Goal: Transaction & Acquisition: Purchase product/service

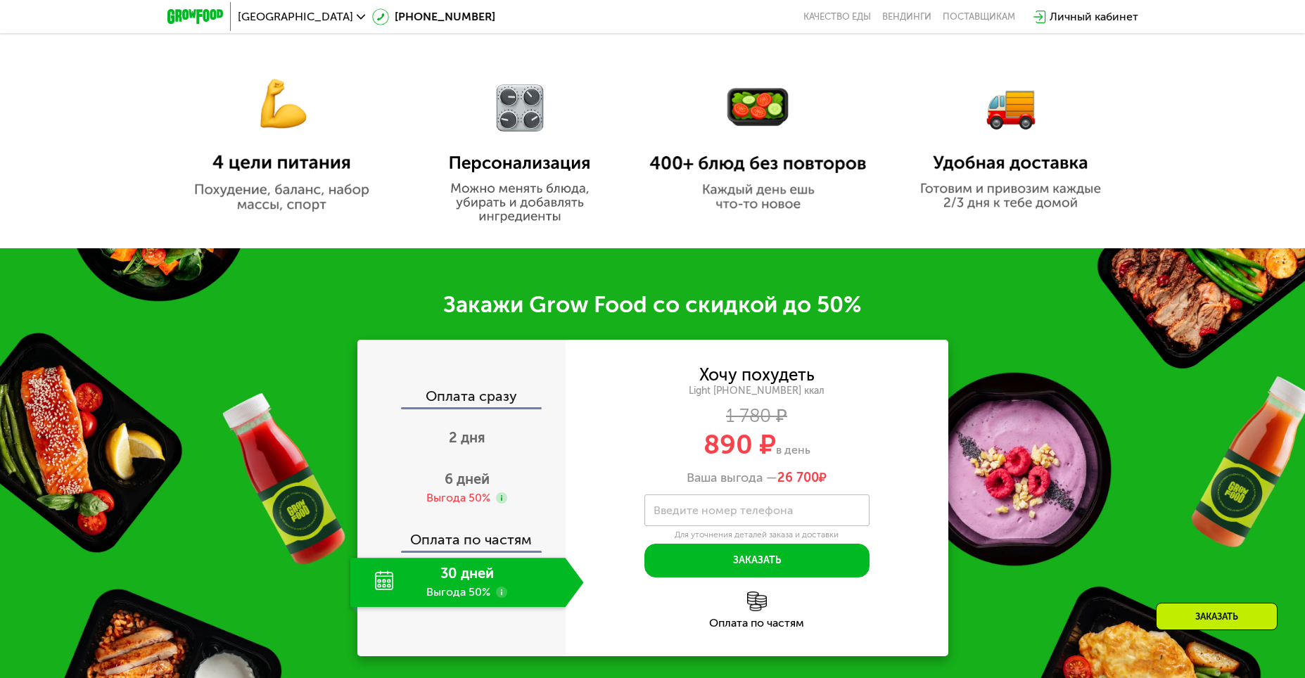
scroll to position [985, 0]
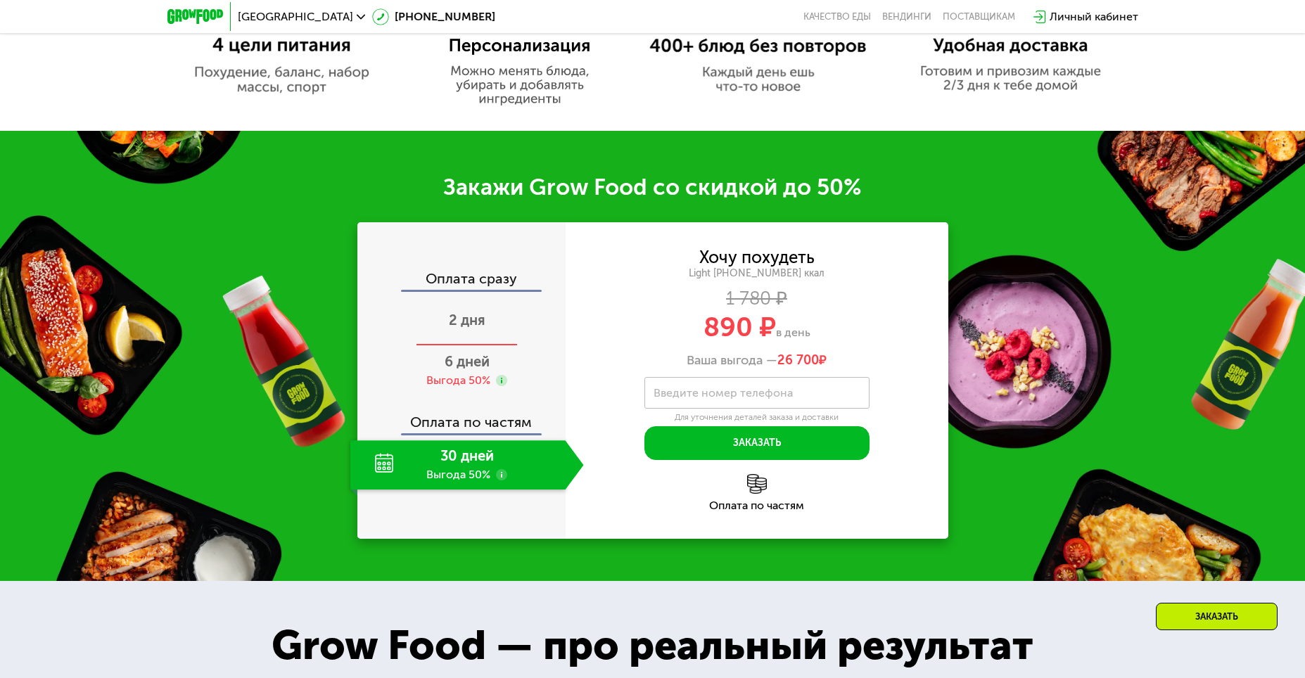
click at [457, 328] on span "2 дня" at bounding box center [467, 320] width 37 height 17
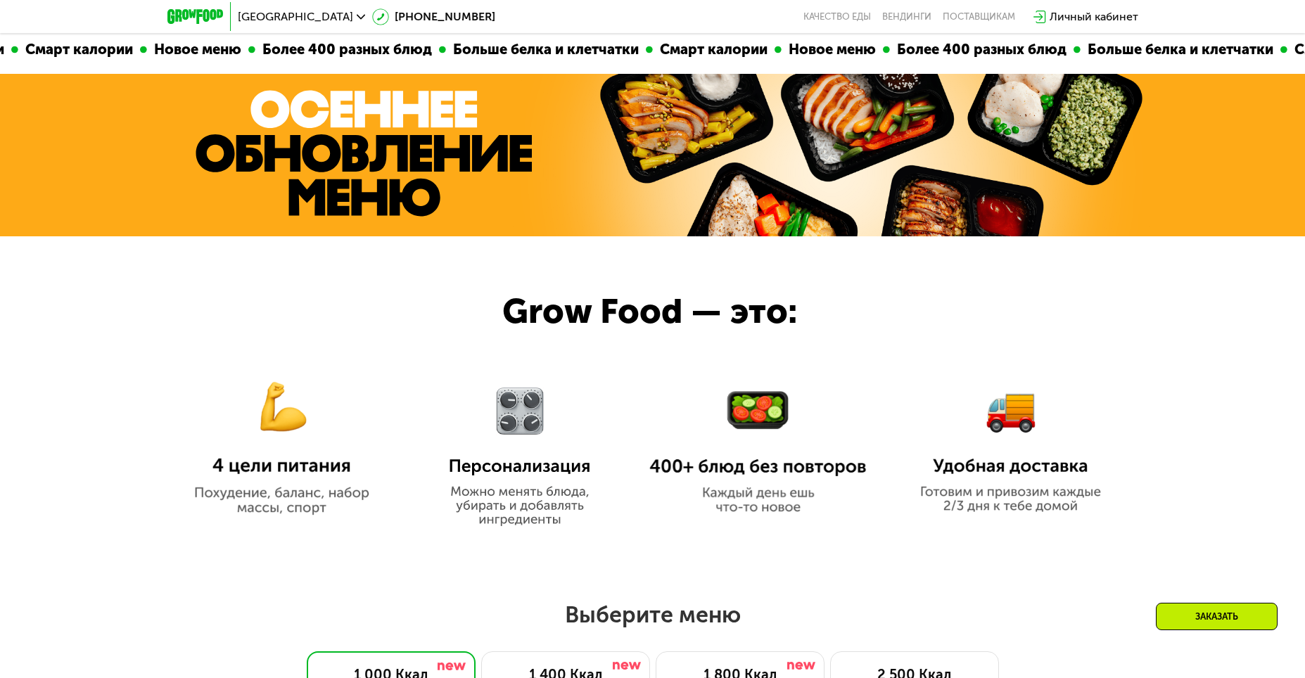
scroll to position [563, 0]
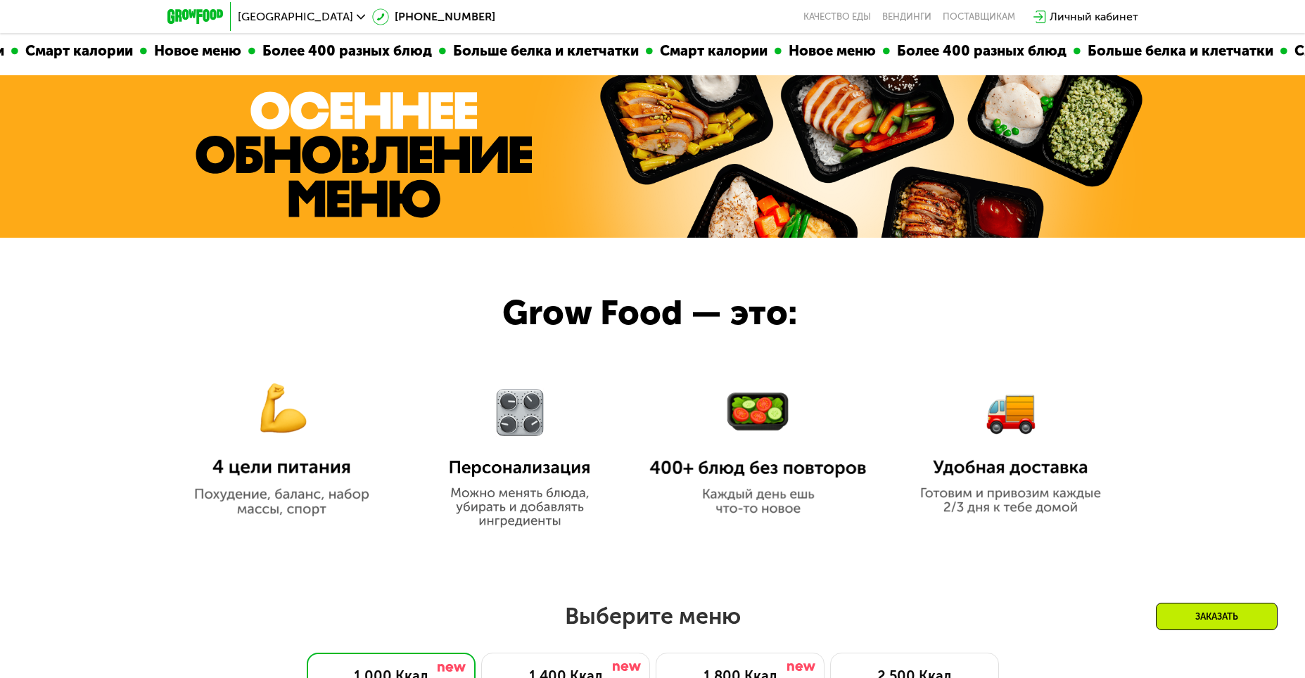
click at [186, 18] on img at bounding box center [195, 16] width 56 height 15
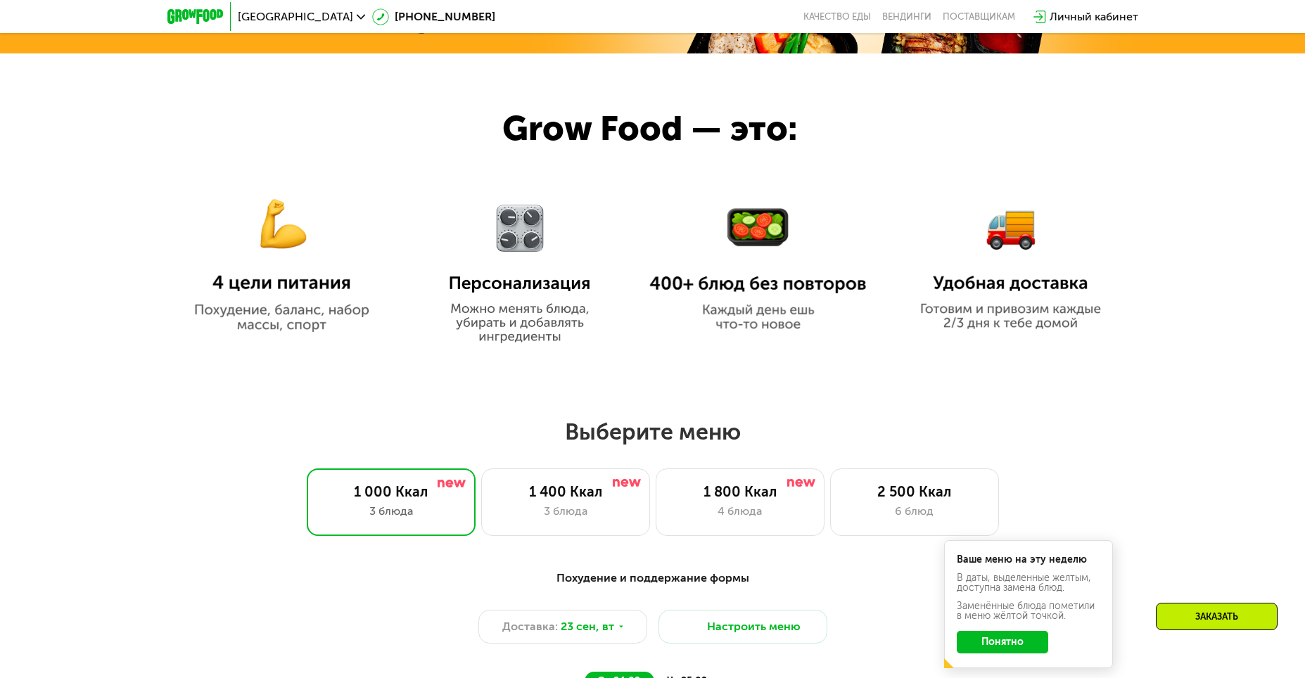
scroll to position [774, 0]
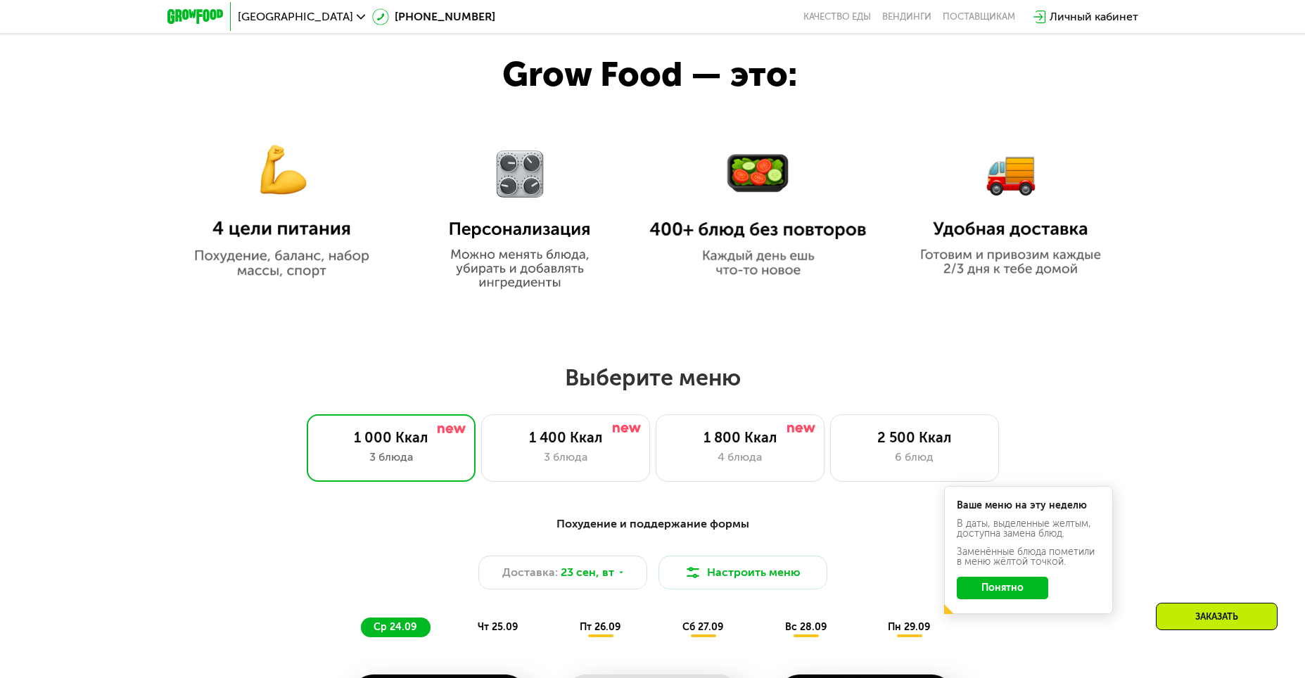
scroll to position [1055, 0]
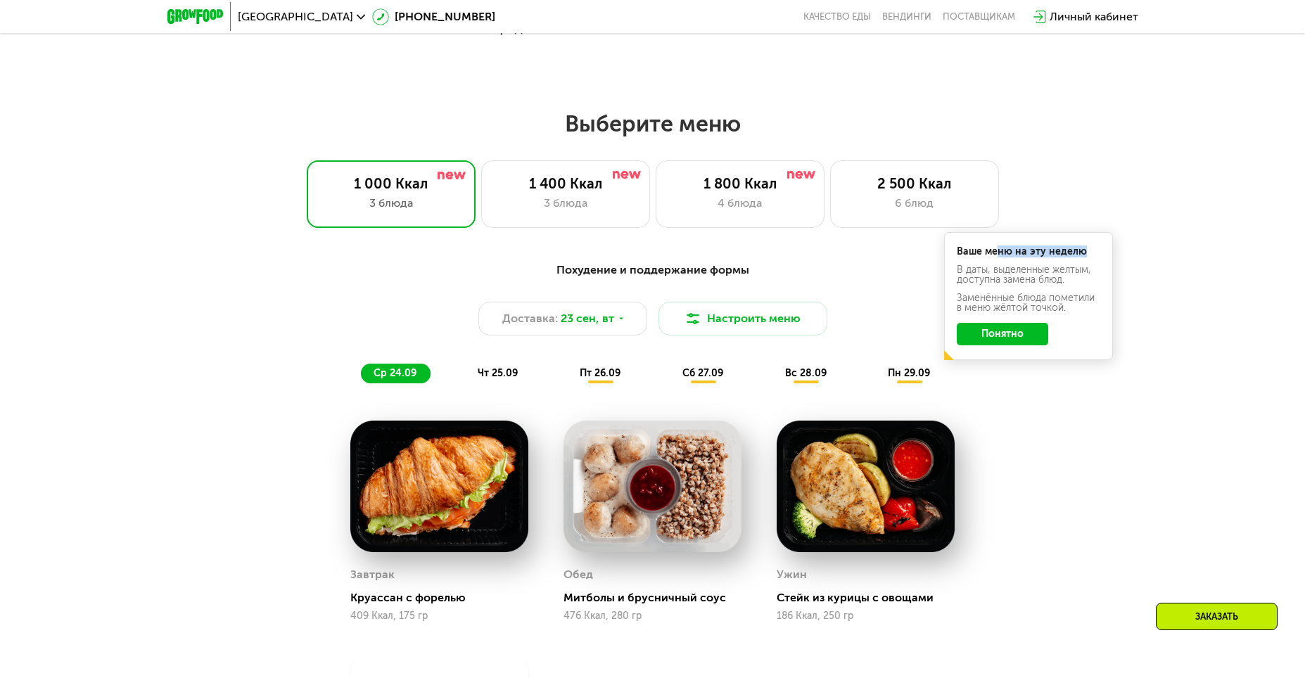
drag, startPoint x: 997, startPoint y: 256, endPoint x: 1079, endPoint y: 255, distance: 82.3
click at [1079, 255] on div "Ваше меню на эту неделю" at bounding box center [1028, 252] width 143 height 10
drag, startPoint x: 1030, startPoint y: 273, endPoint x: 1066, endPoint y: 285, distance: 37.8
click at [1066, 285] on div "В даты, выделенные желтым, доступна замена блюд." at bounding box center [1028, 275] width 143 height 20
click at [696, 276] on div "Похудение и поддержание формы" at bounding box center [652, 271] width 833 height 18
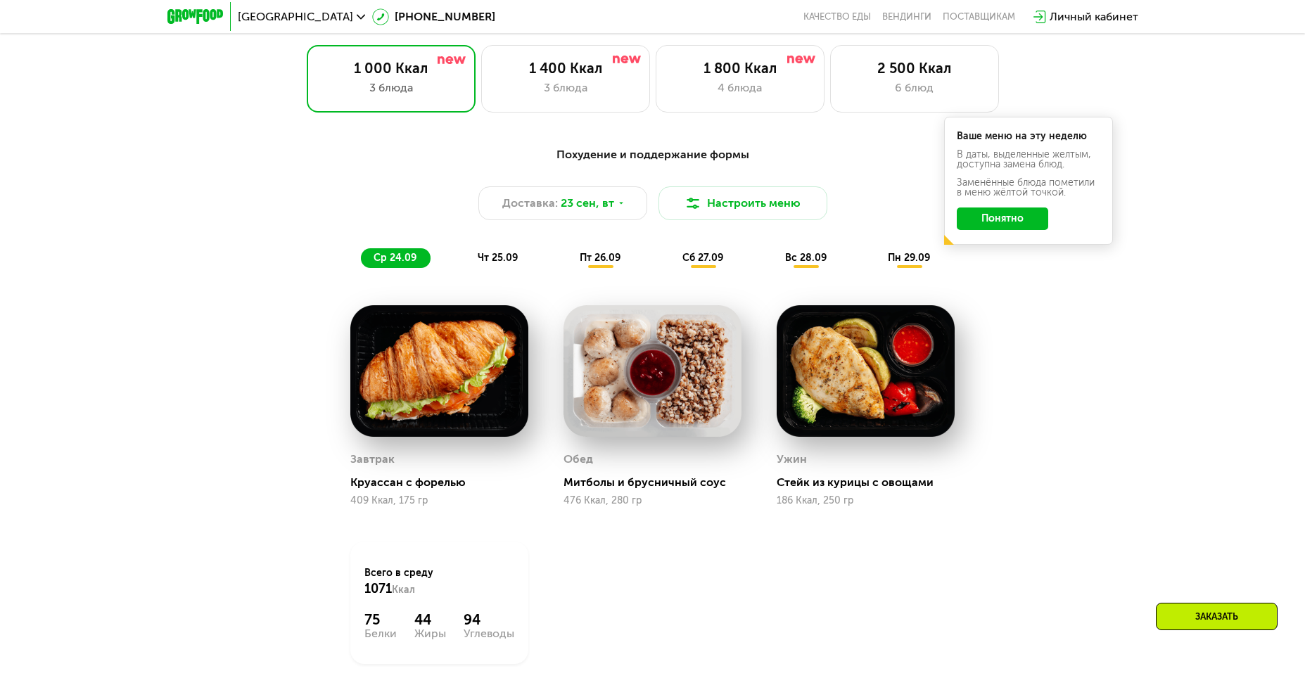
scroll to position [1125, 0]
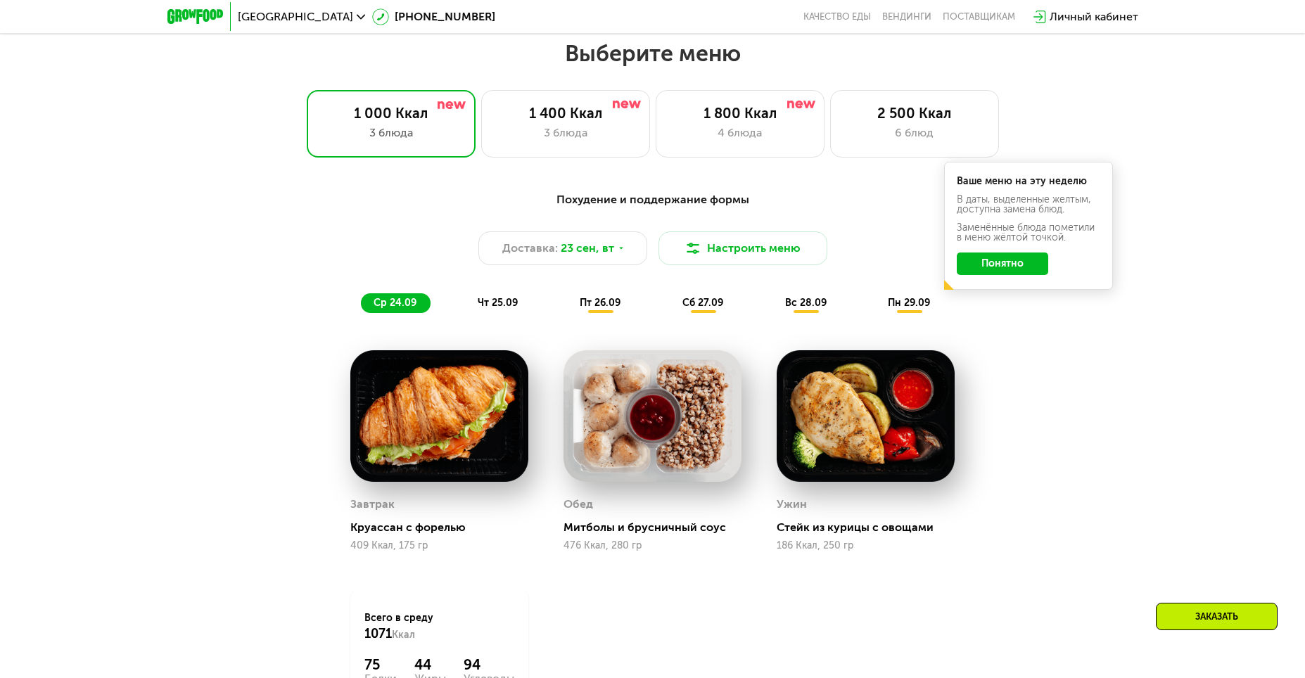
click at [1004, 273] on button "Понятно" at bounding box center [1002, 264] width 91 height 23
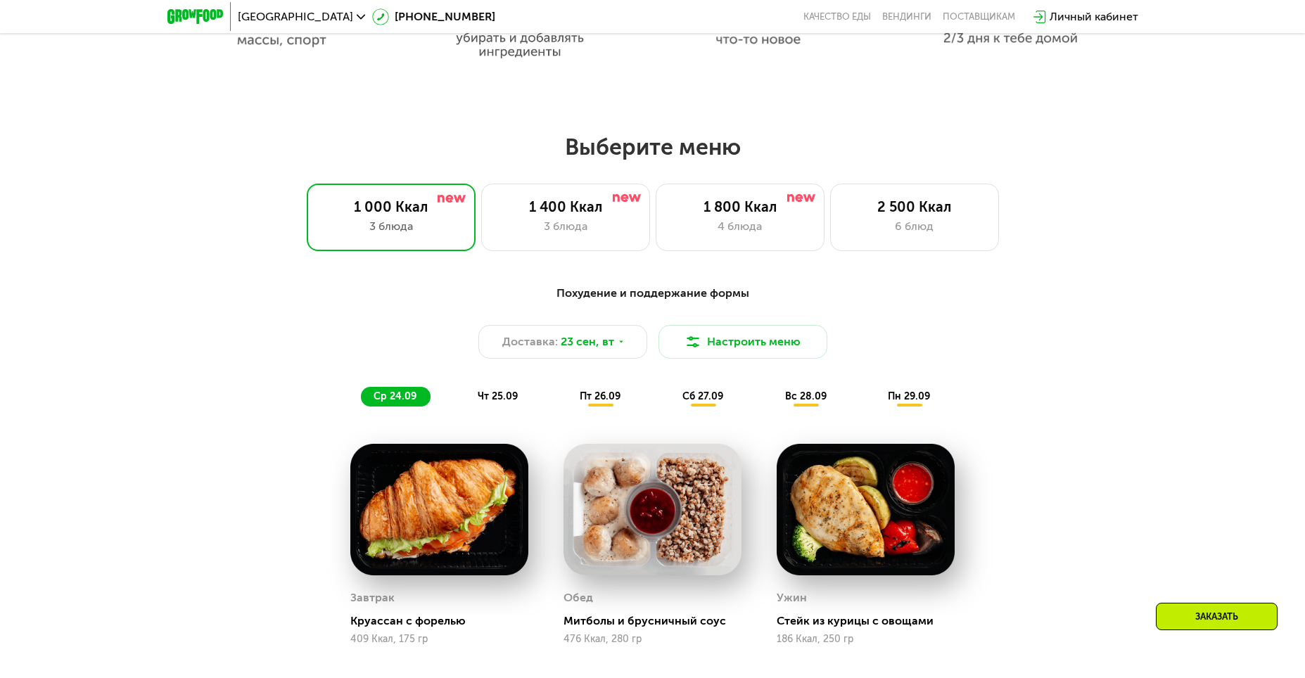
scroll to position [1055, 0]
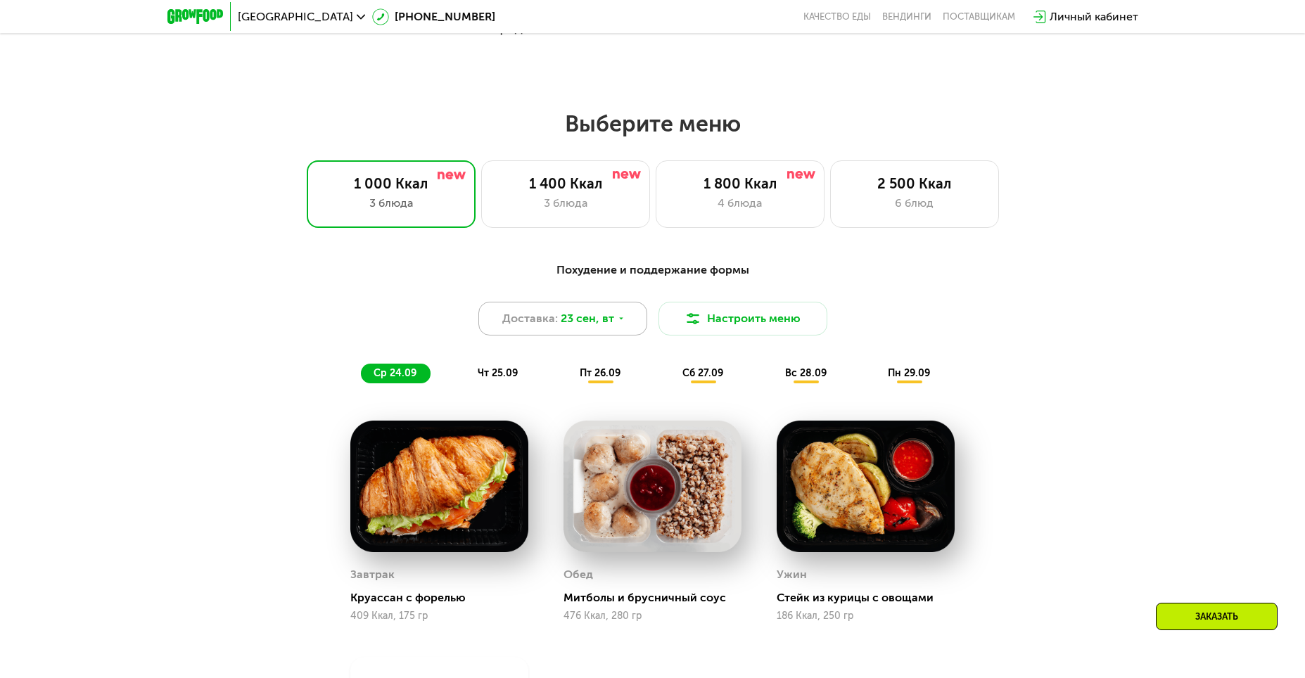
click at [613, 328] on div "Доставка: [DATE]" at bounding box center [562, 319] width 169 height 34
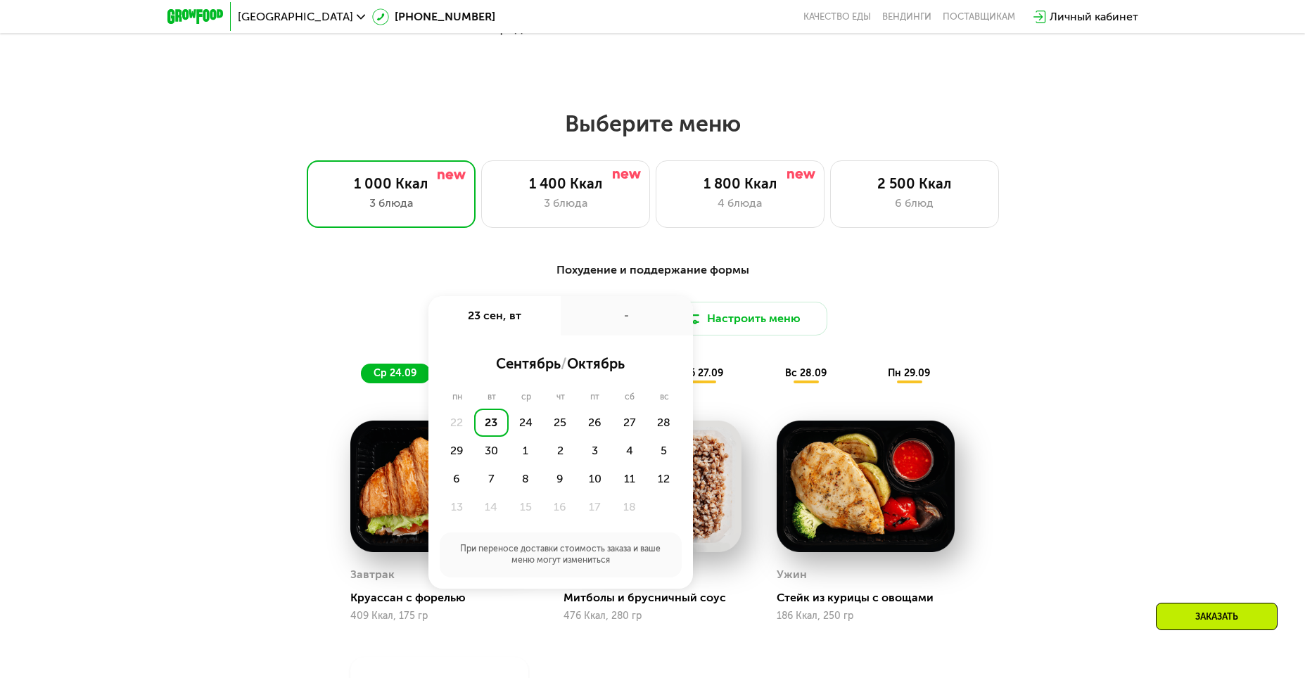
click at [482, 426] on div "23" at bounding box center [491, 423] width 34 height 28
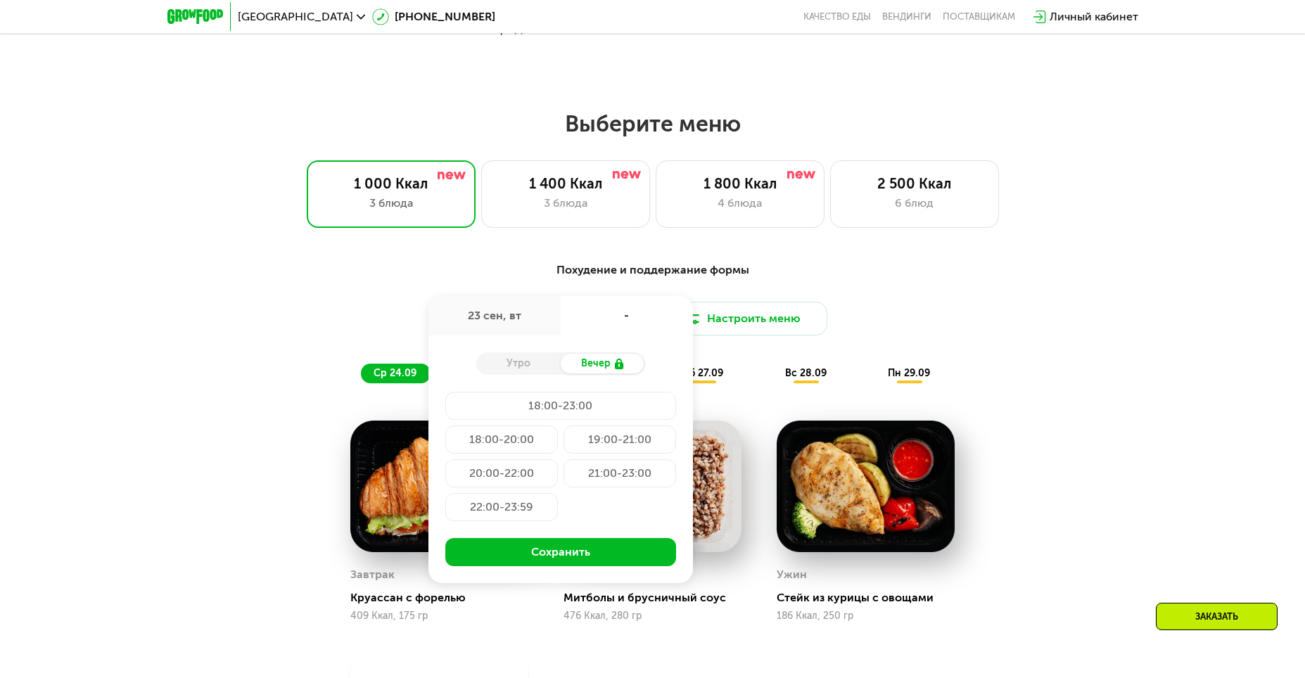
click at [607, 367] on div "Вечер" at bounding box center [603, 364] width 84 height 20
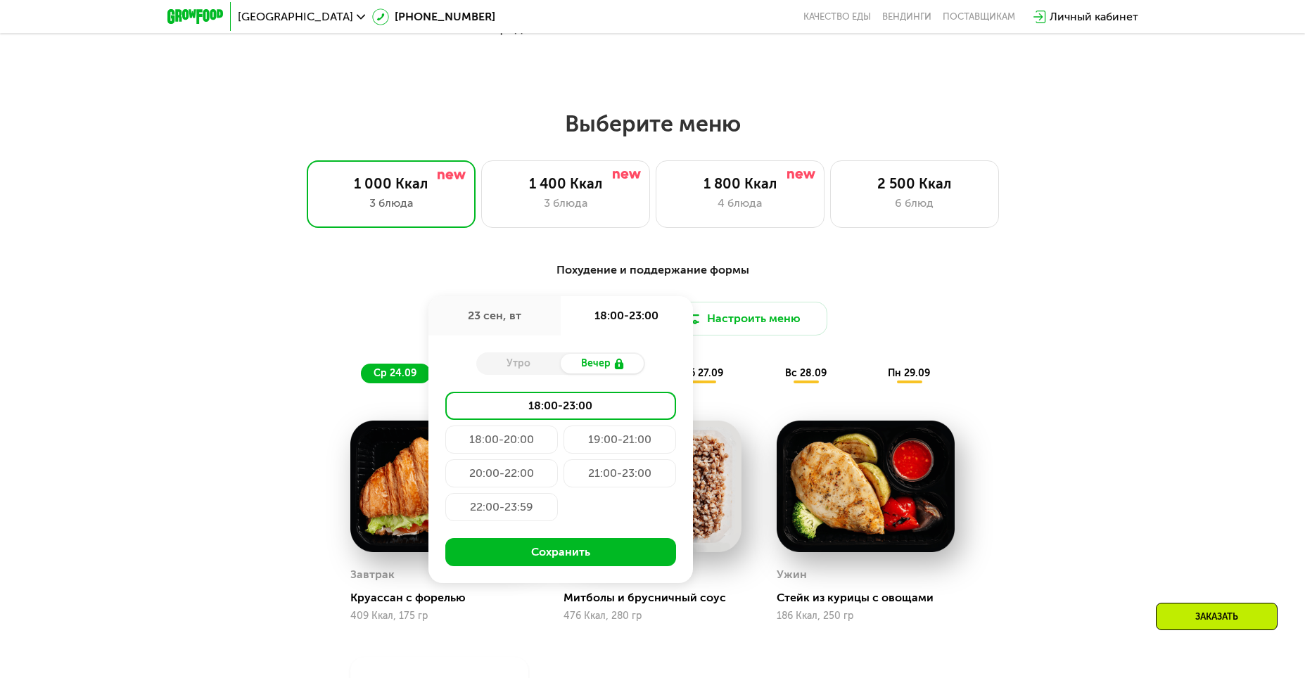
click at [607, 367] on div "Вечер" at bounding box center [603, 364] width 84 height 20
click at [502, 321] on div "23 сен, вт" at bounding box center [494, 315] width 132 height 39
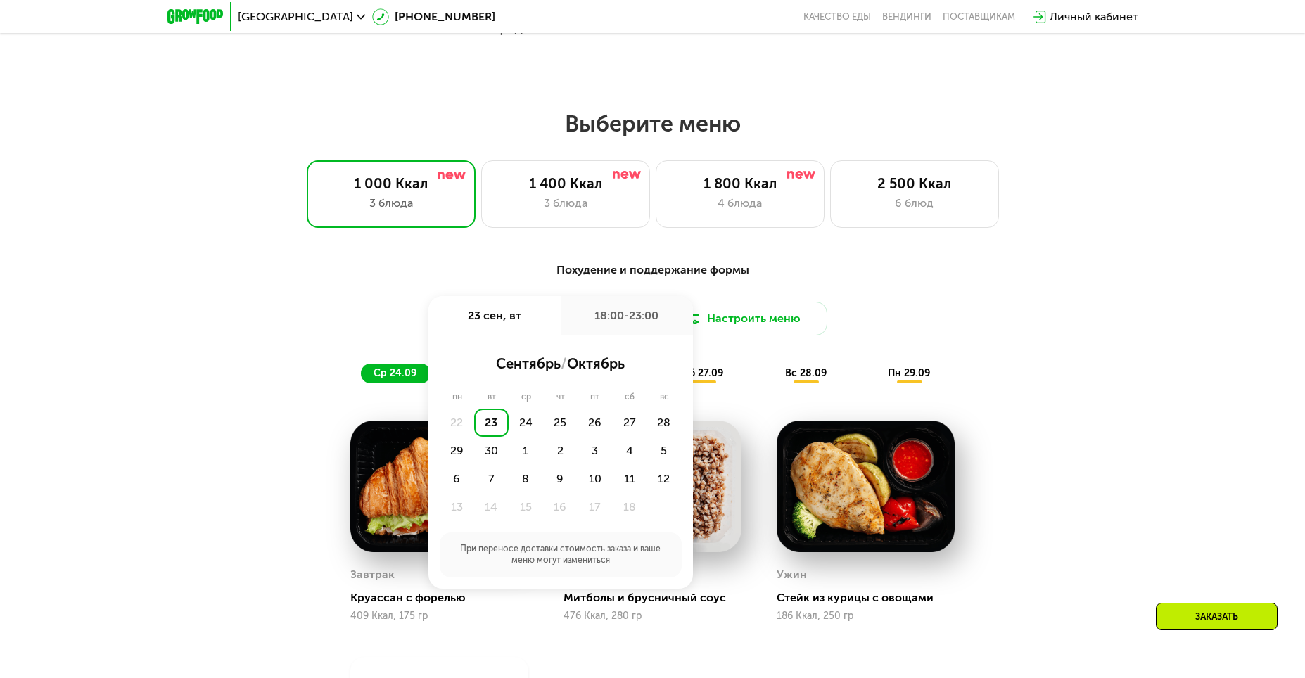
click at [487, 425] on div "23" at bounding box center [491, 423] width 34 height 28
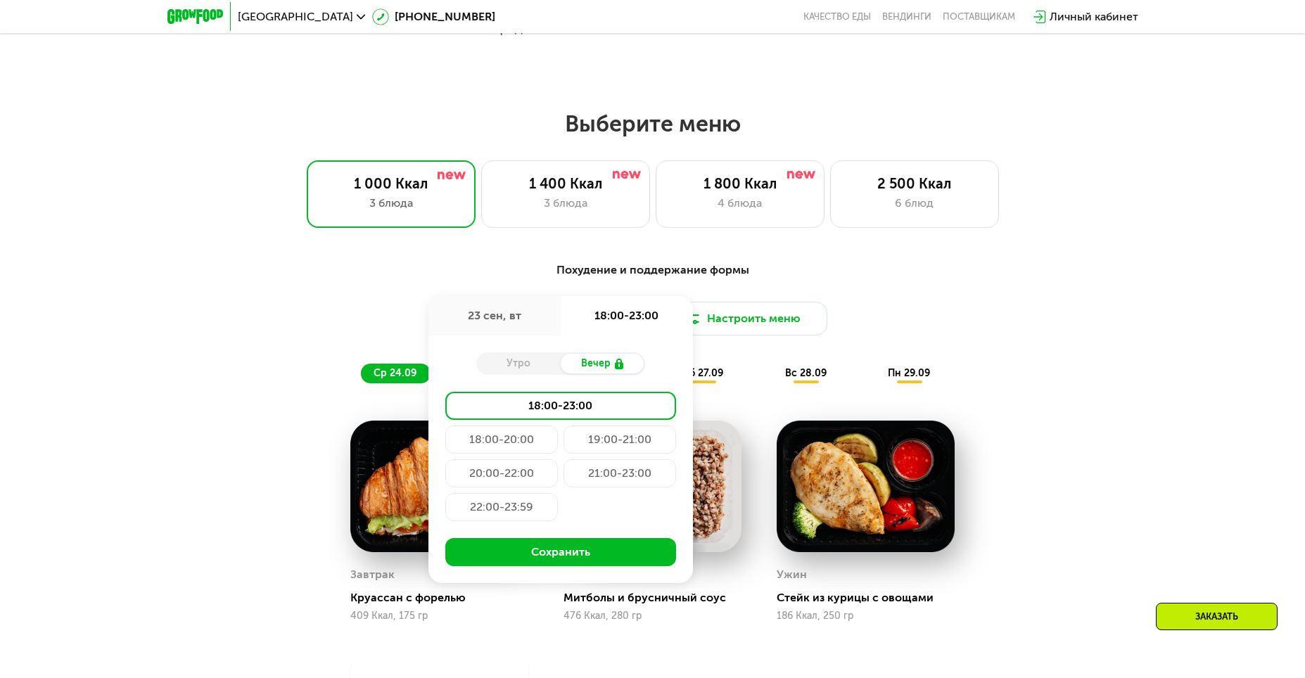
click at [466, 447] on div "18:00-20:00" at bounding box center [501, 440] width 113 height 28
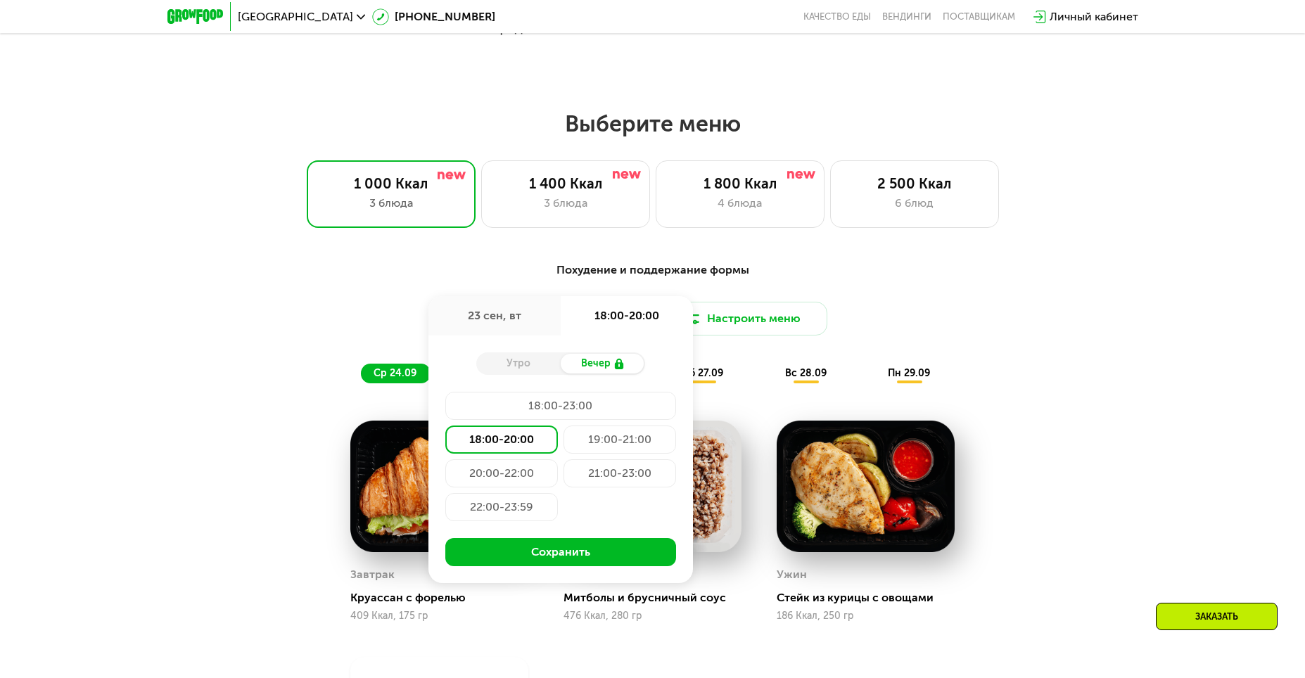
click at [303, 417] on div "Похудение и поддержание формы Доставка: [DATE] сен, вт 18:00-20:00 Утро Вечер 1…" at bounding box center [652, 545] width 867 height 584
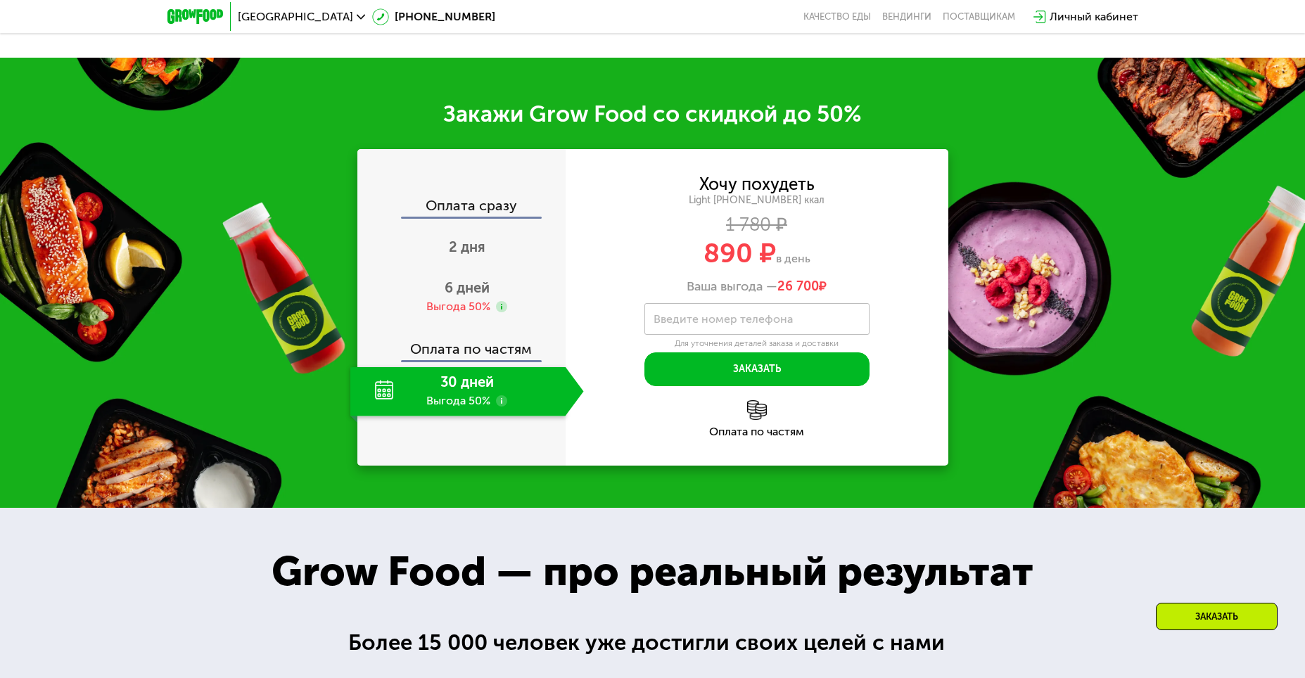
scroll to position [1899, 0]
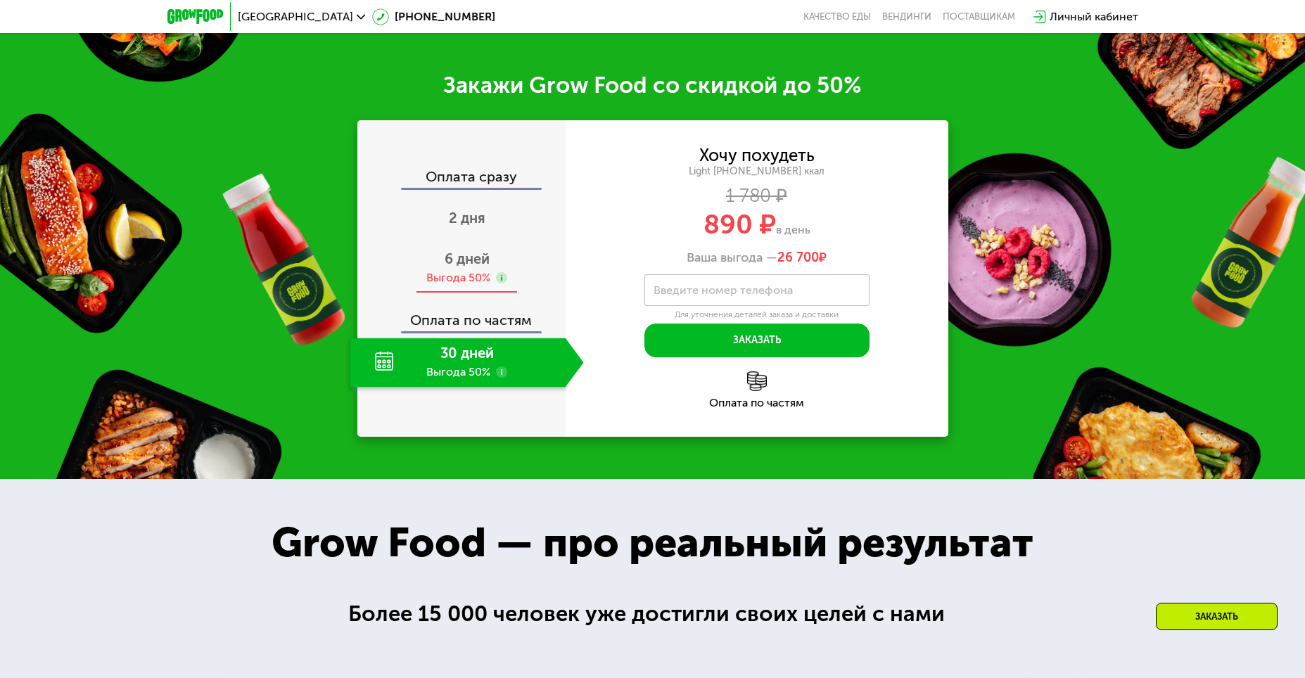
click at [466, 267] on span "6 дней" at bounding box center [467, 258] width 45 height 17
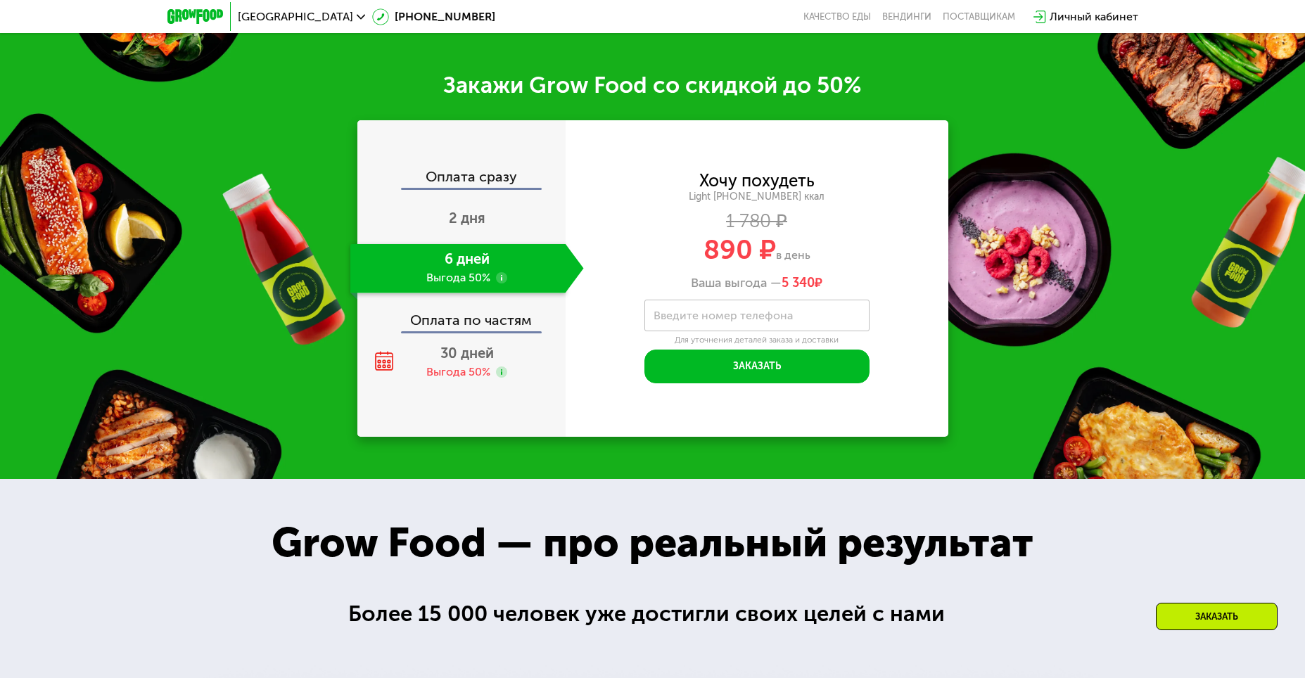
drag, startPoint x: 706, startPoint y: 253, endPoint x: 813, endPoint y: 255, distance: 107.6
click at [813, 255] on div "890 ₽ в день" at bounding box center [757, 249] width 383 height 27
click at [841, 247] on div "890 ₽ в день" at bounding box center [757, 249] width 383 height 27
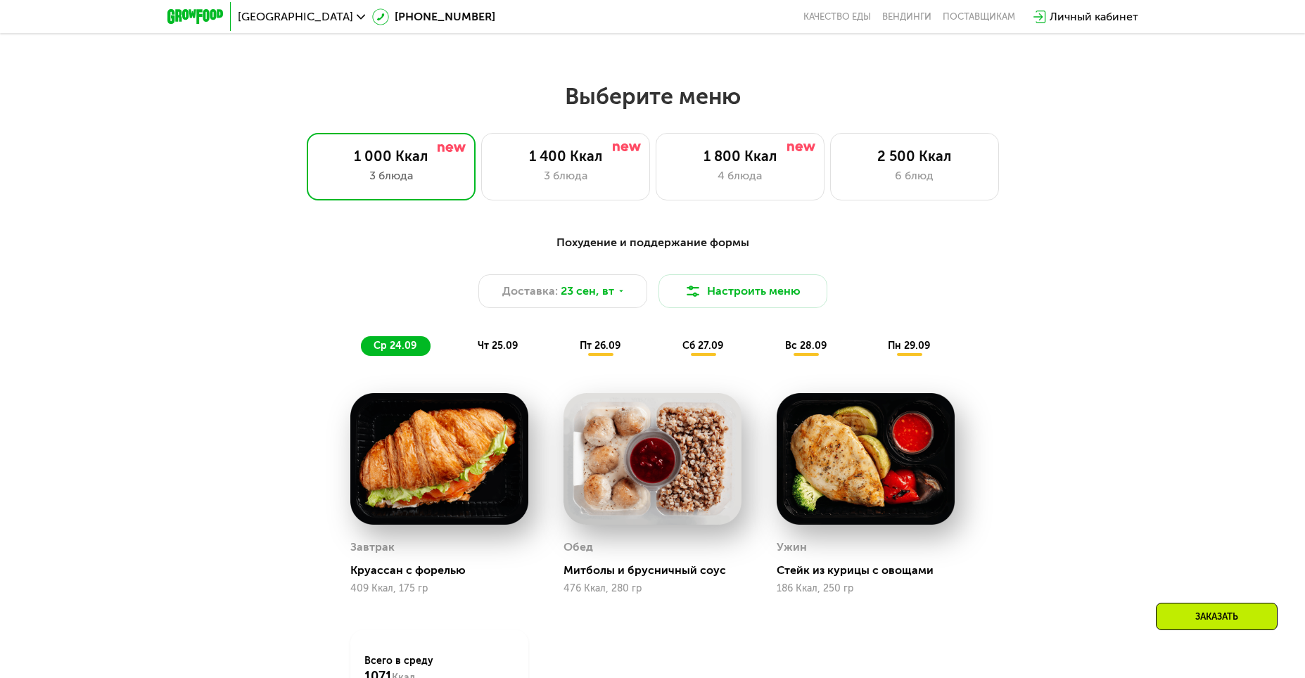
scroll to position [1055, 0]
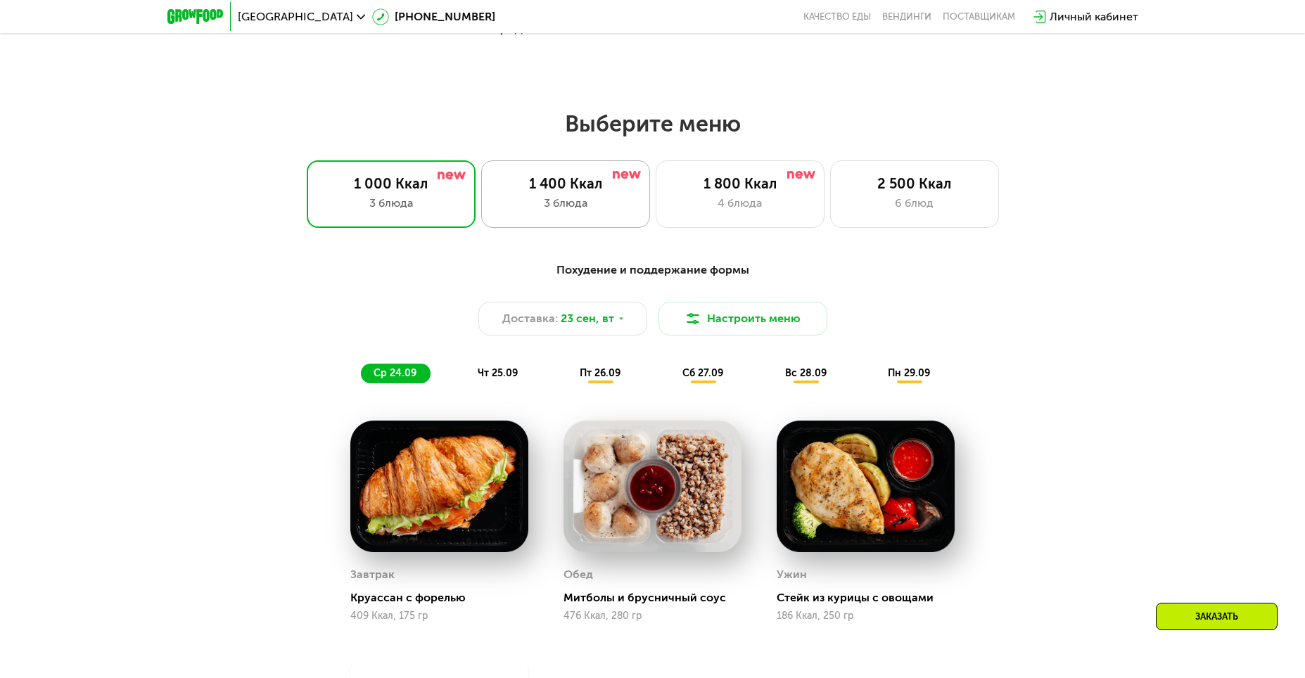
click at [625, 208] on div "3 блюда" at bounding box center [565, 203] width 139 height 17
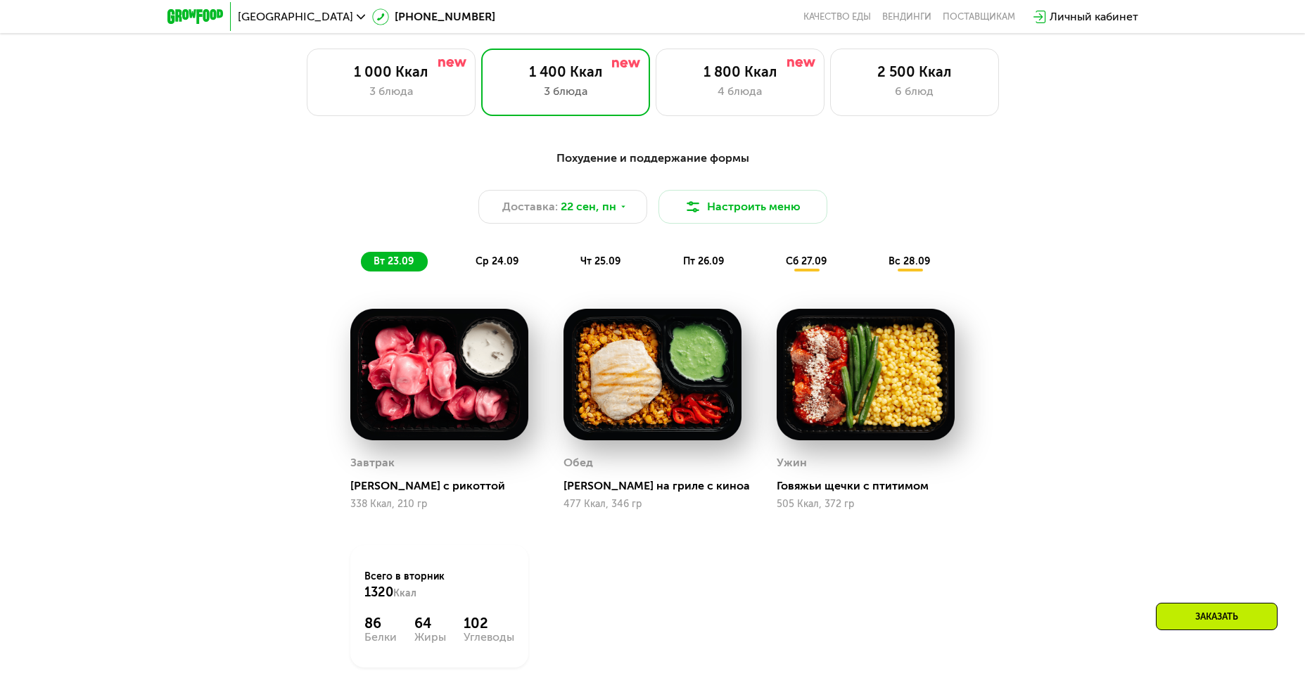
scroll to position [1125, 0]
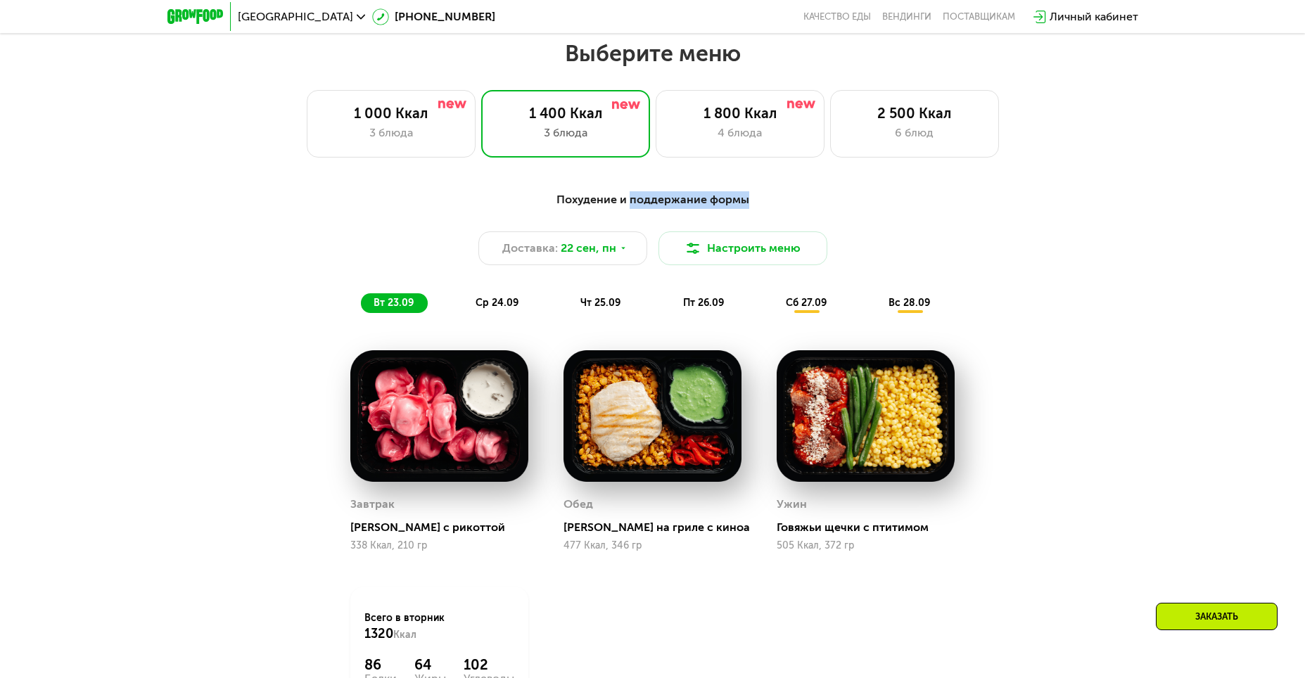
drag, startPoint x: 656, startPoint y: 205, endPoint x: 752, endPoint y: 198, distance: 95.9
click at [752, 198] on div "Похудение и поддержание формы" at bounding box center [652, 200] width 833 height 18
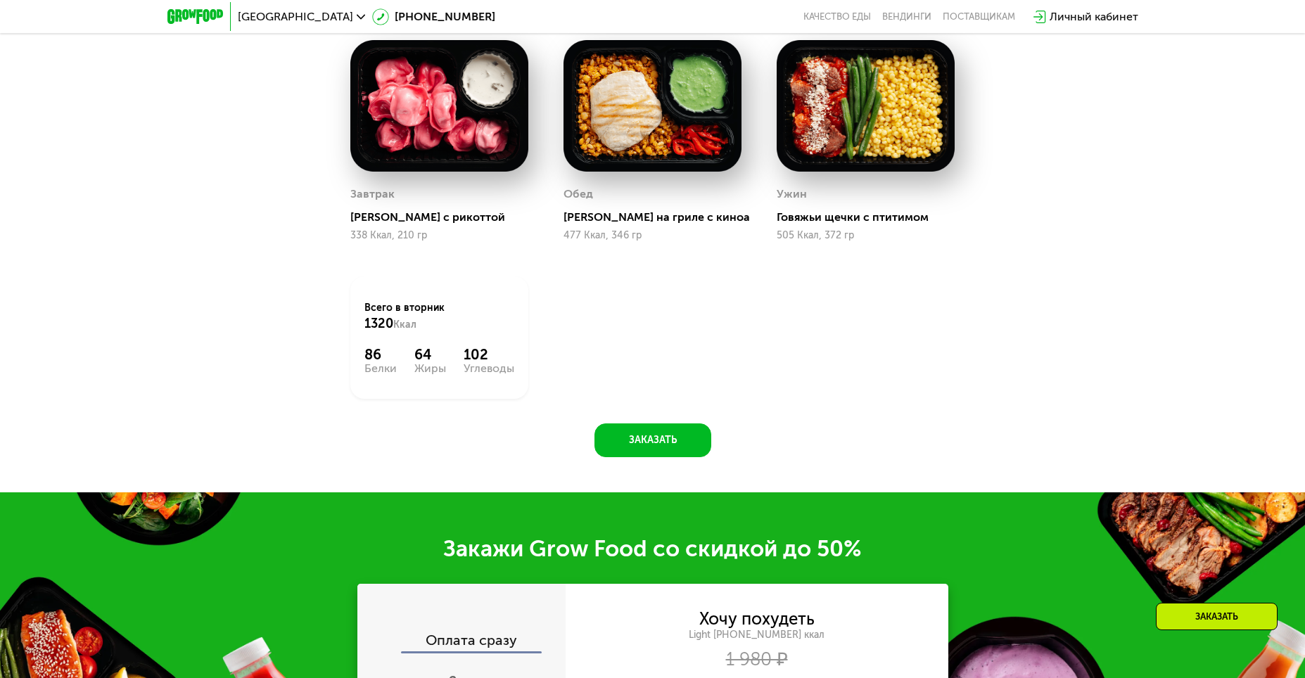
scroll to position [1407, 0]
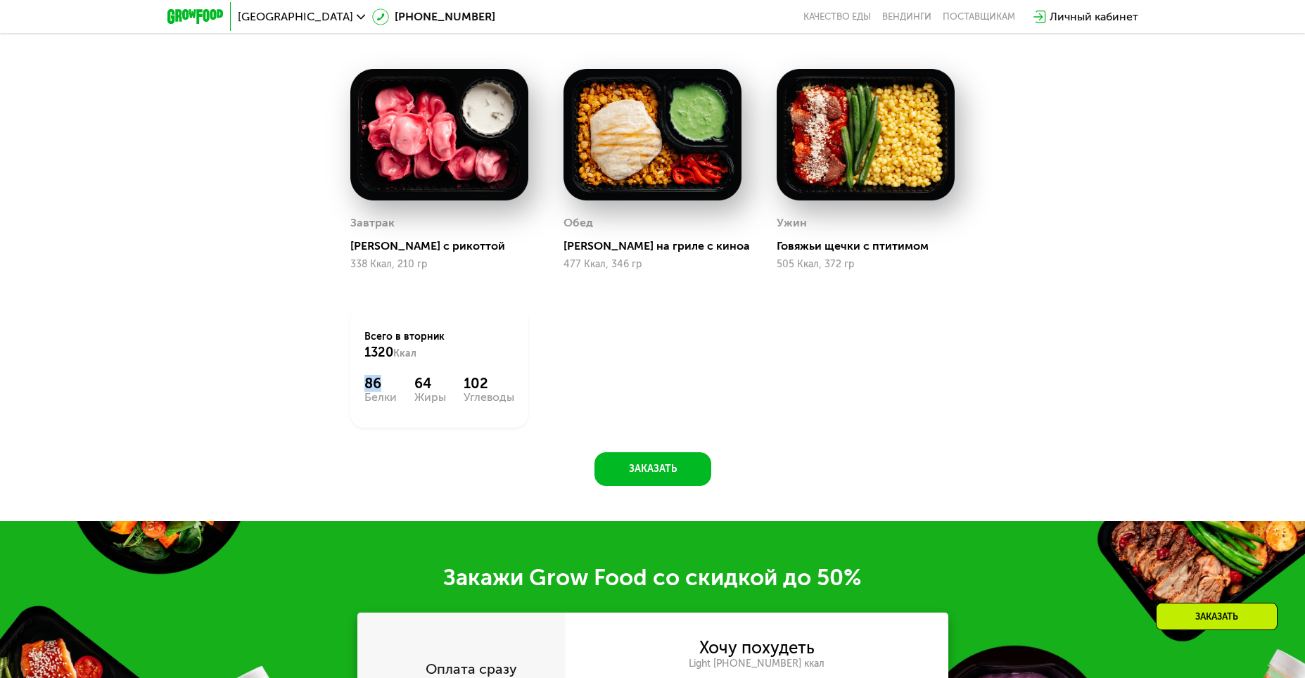
drag, startPoint x: 368, startPoint y: 385, endPoint x: 382, endPoint y: 389, distance: 14.5
click at [382, 389] on div "86" at bounding box center [380, 383] width 32 height 17
click at [571, 400] on div "[PERSON_NAME] с рикоттой 338 Ккал, 210 гр [PERSON_NAME] на гриле с киноа 477 Кк…" at bounding box center [653, 247] width 640 height 393
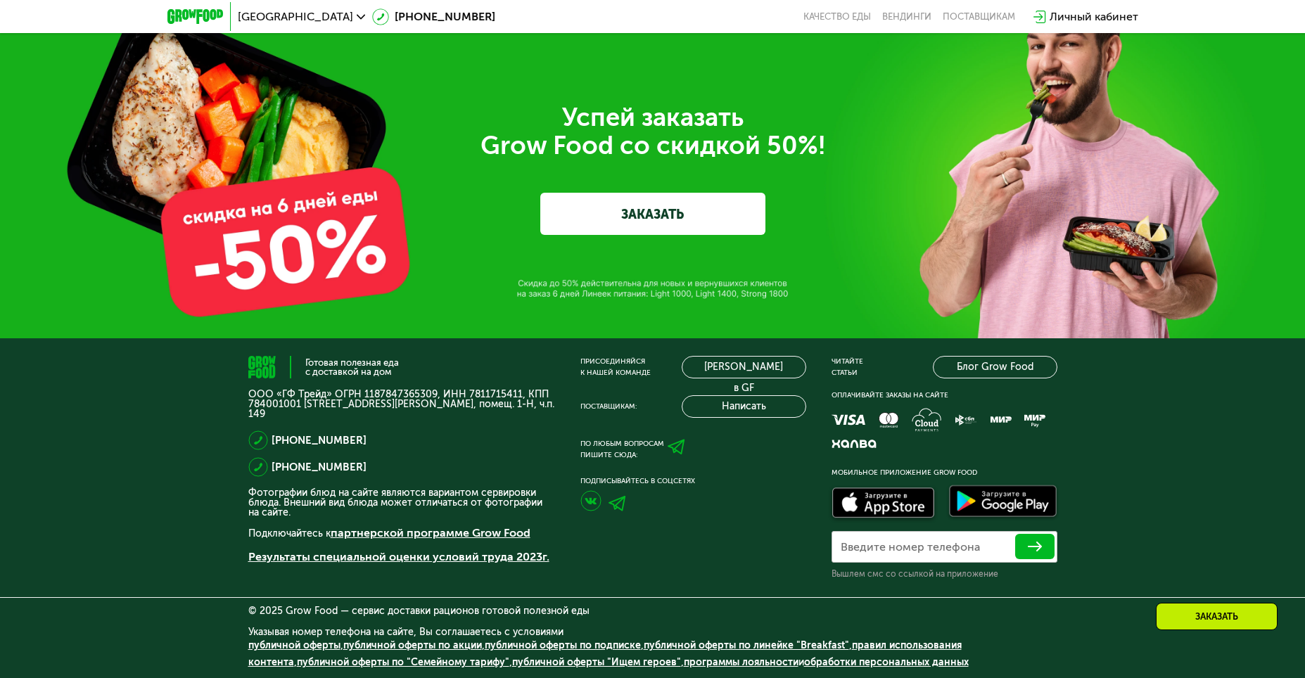
scroll to position [4398, 0]
